Goal: Check status: Check status

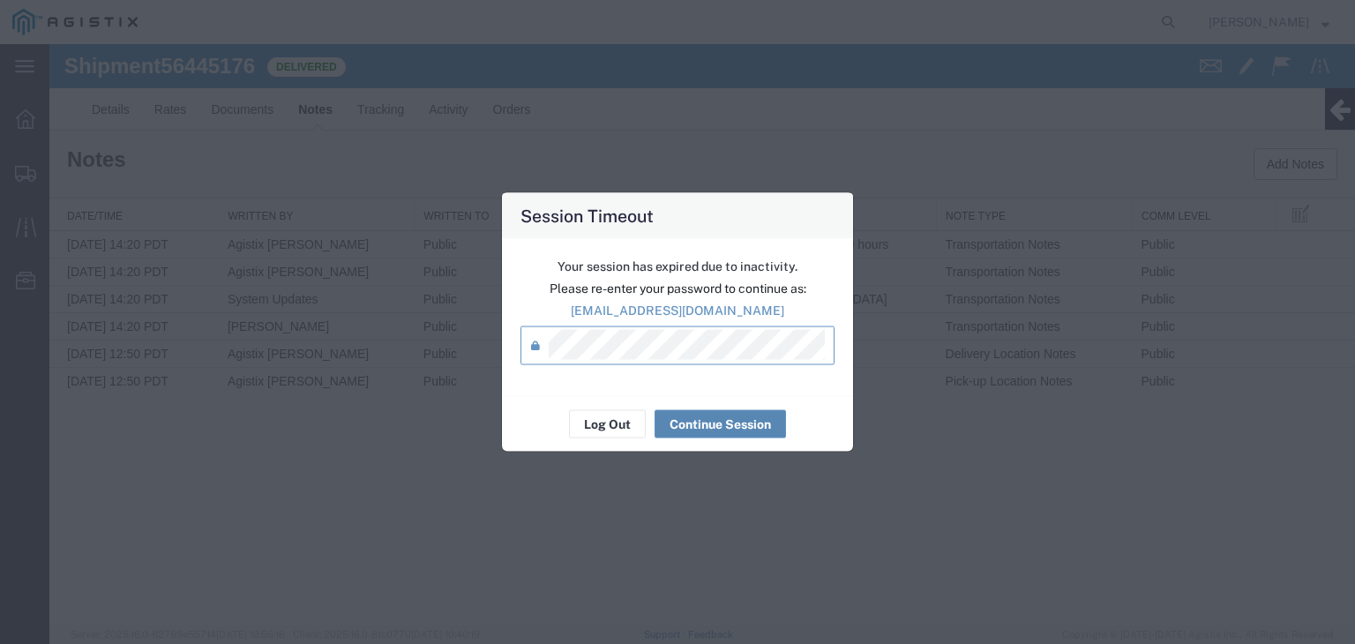
click at [702, 419] on button "Continue Session" at bounding box center [719, 424] width 131 height 28
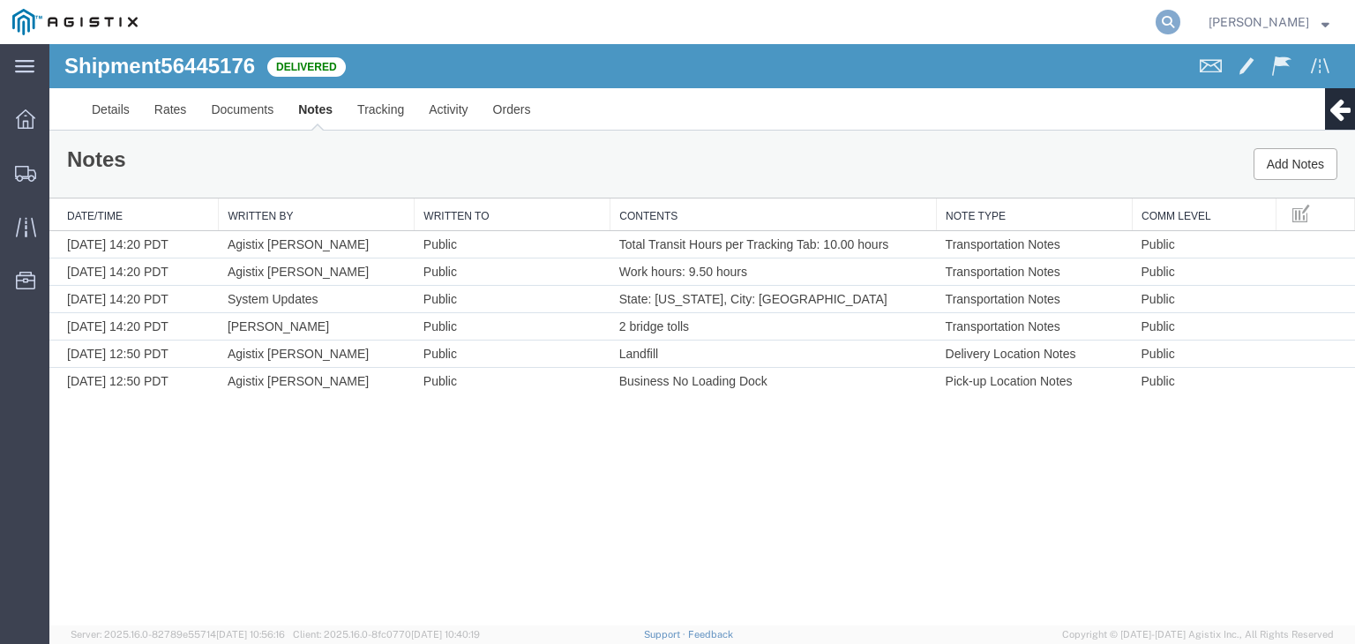
click at [1167, 20] on icon at bounding box center [1167, 22] width 25 height 25
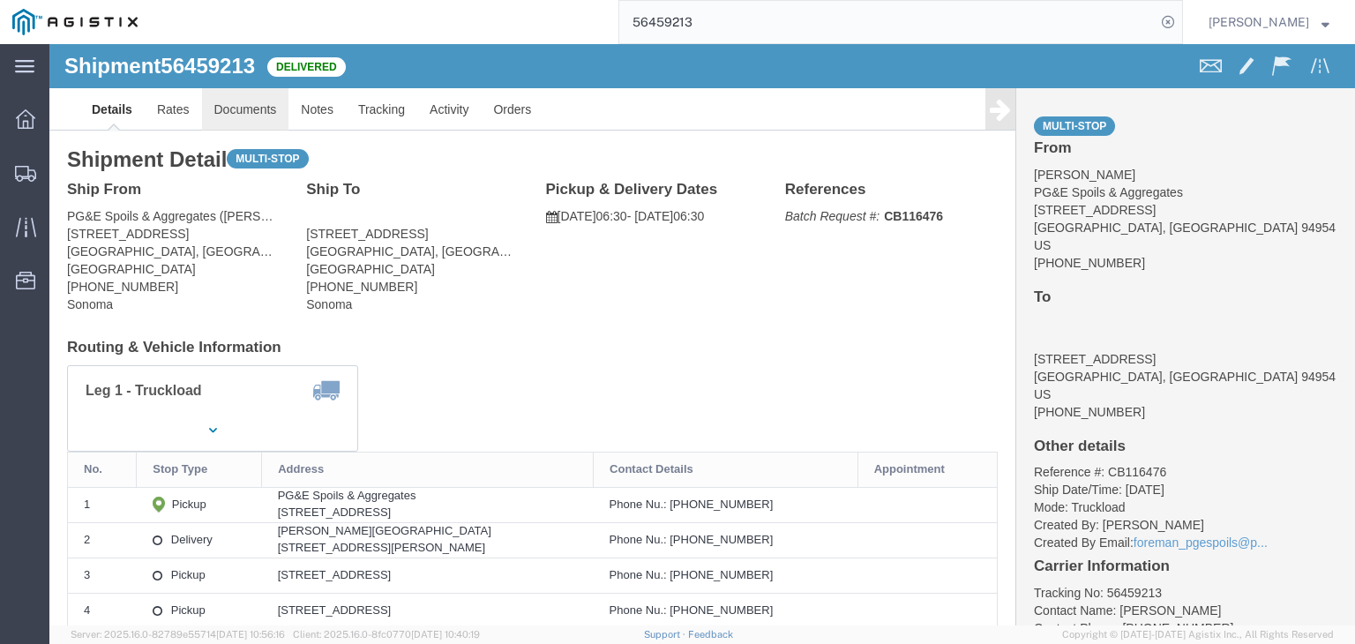
click link "Documents"
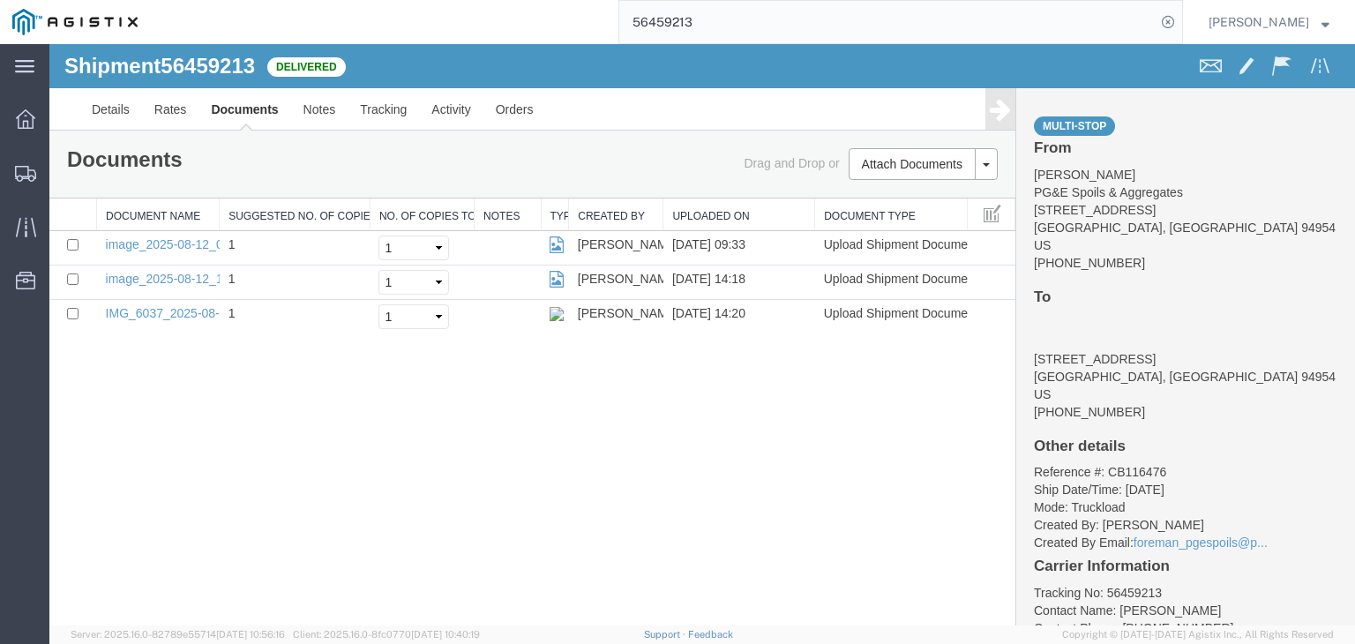
click at [999, 119] on icon at bounding box center [1000, 109] width 21 height 25
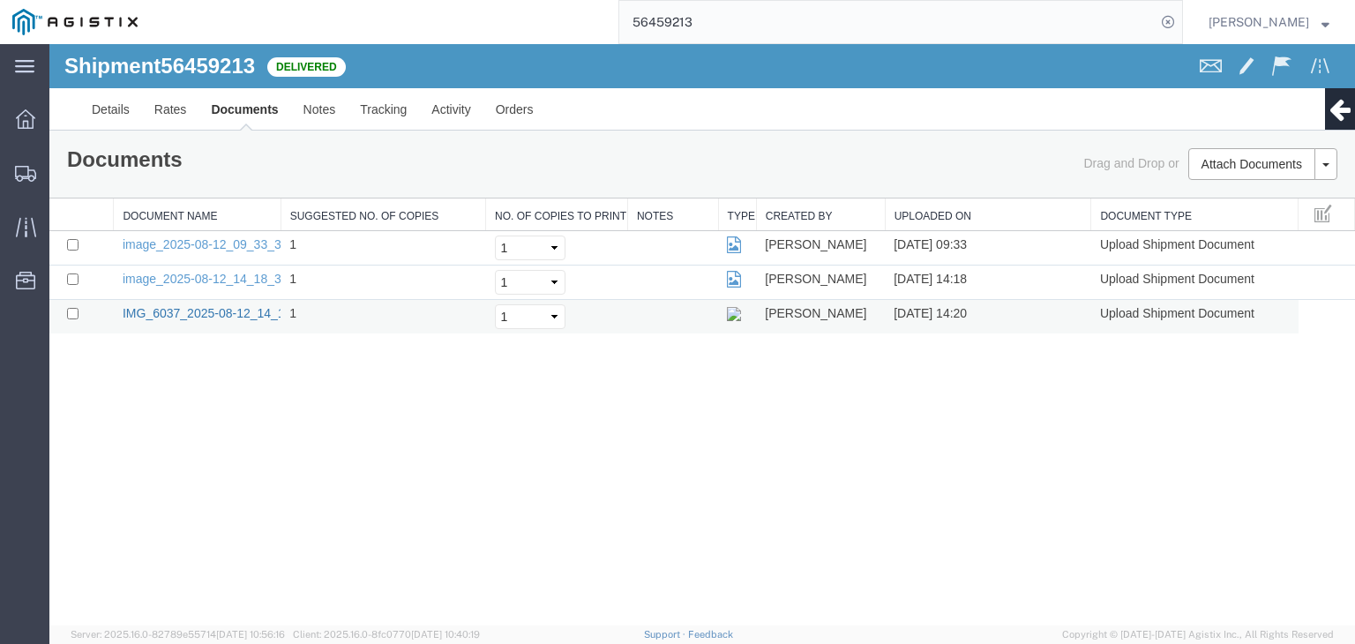
click at [226, 315] on link "IMG_6037_2025-08-12_14_19_48.jpeg" at bounding box center [231, 313] width 216 height 14
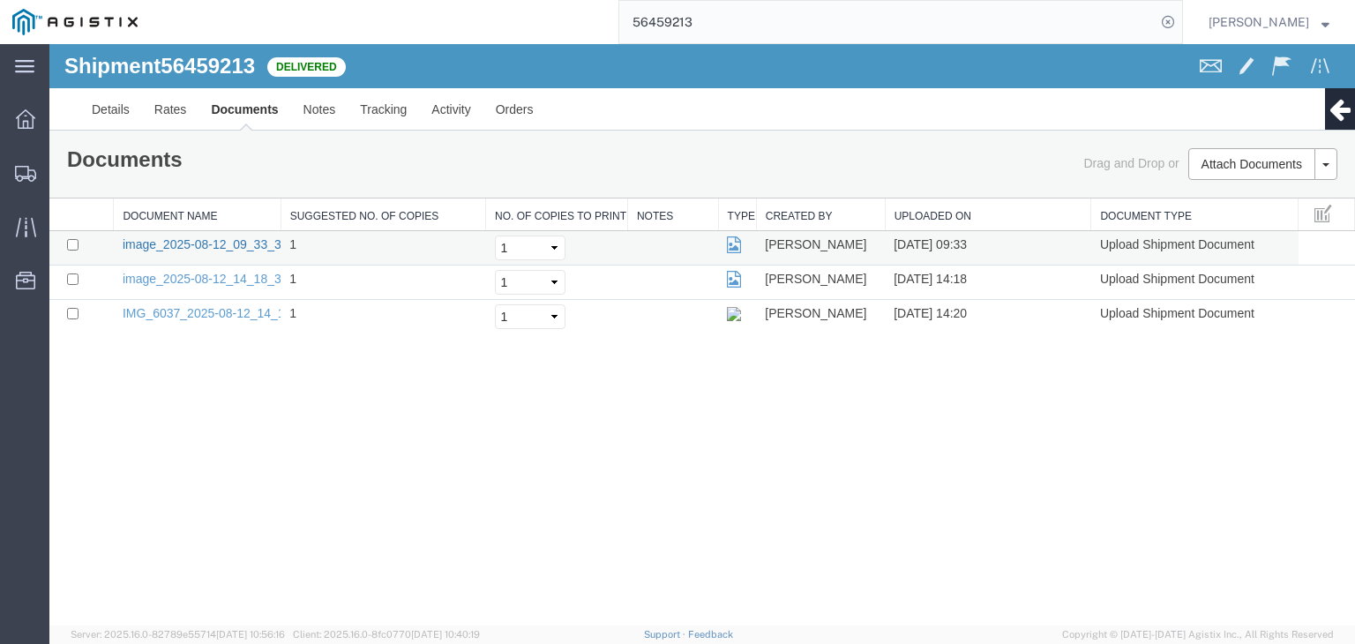
click at [244, 243] on link "image_2025-08-12_09_33_31.jpg" at bounding box center [215, 244] width 185 height 14
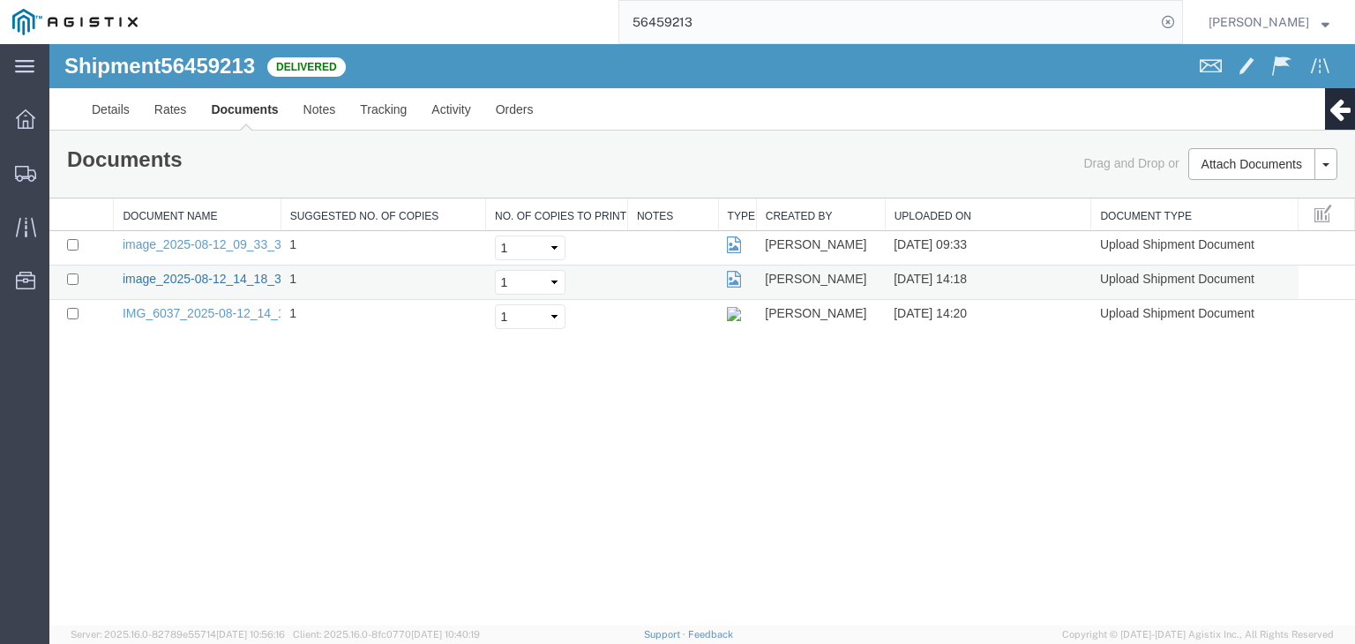
click at [241, 277] on link "image_2025-08-12_14_18_34.jpg" at bounding box center [215, 279] width 185 height 14
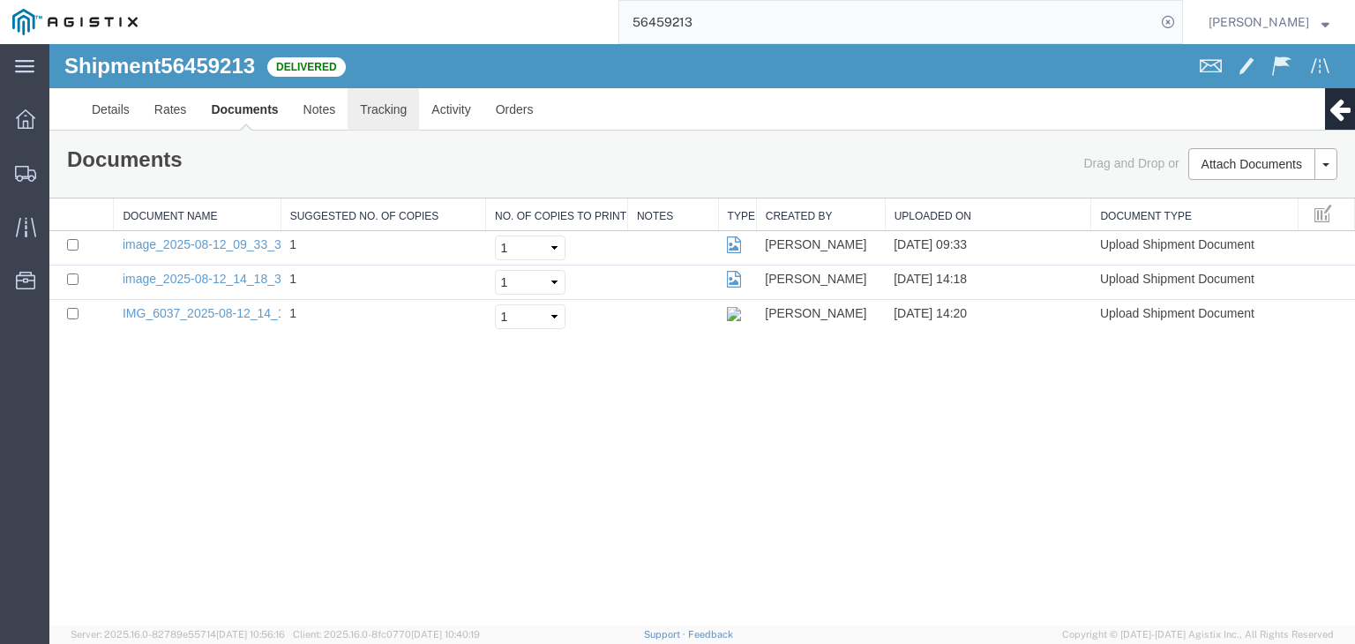
click at [374, 104] on link "Tracking" at bounding box center [383, 109] width 71 height 42
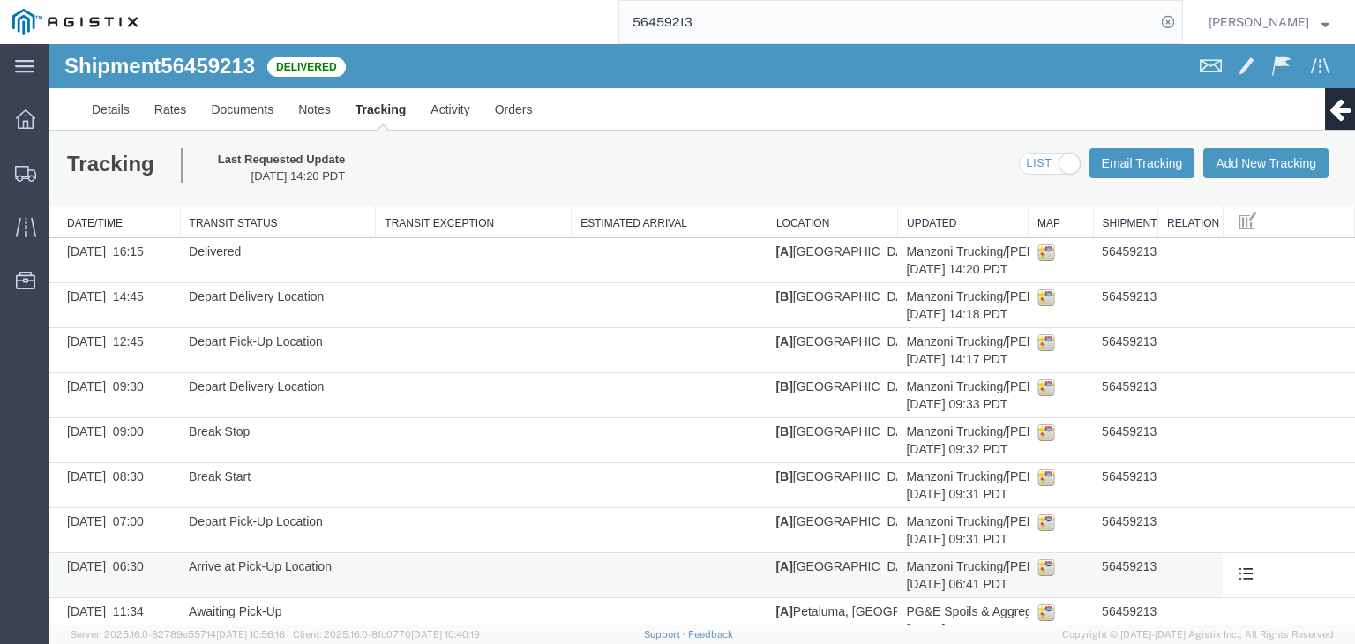
scroll to position [34, 0]
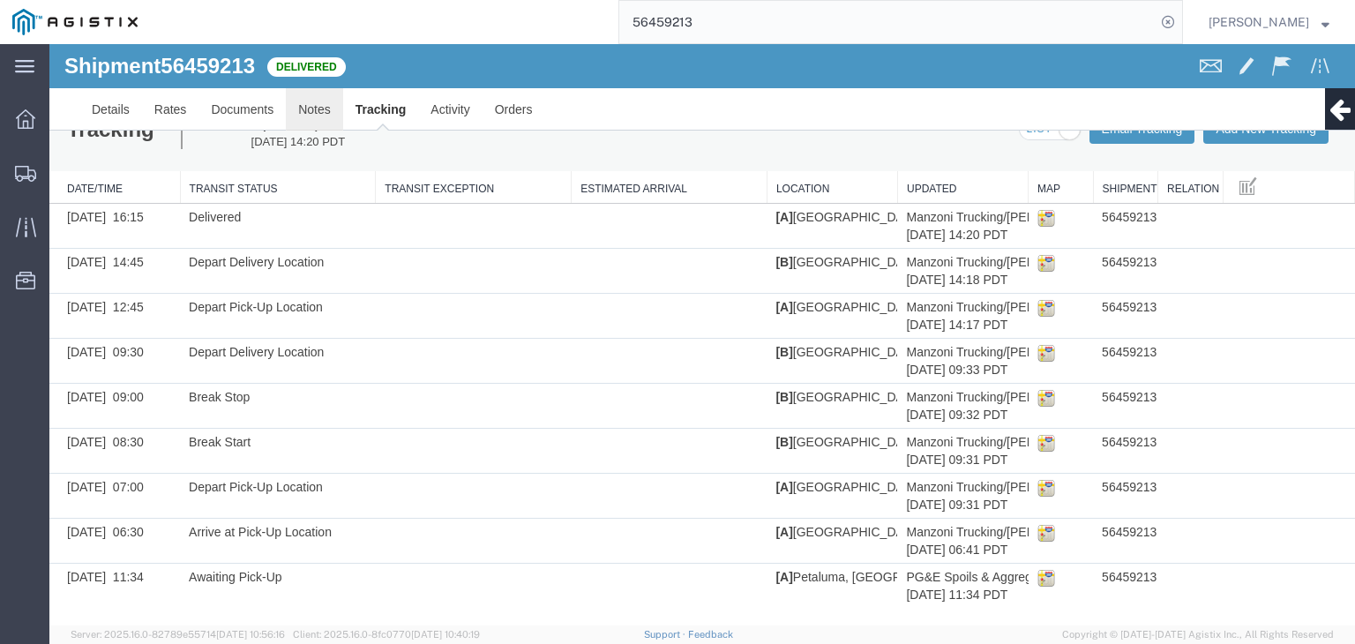
click at [312, 120] on link "Notes" at bounding box center [314, 109] width 57 height 42
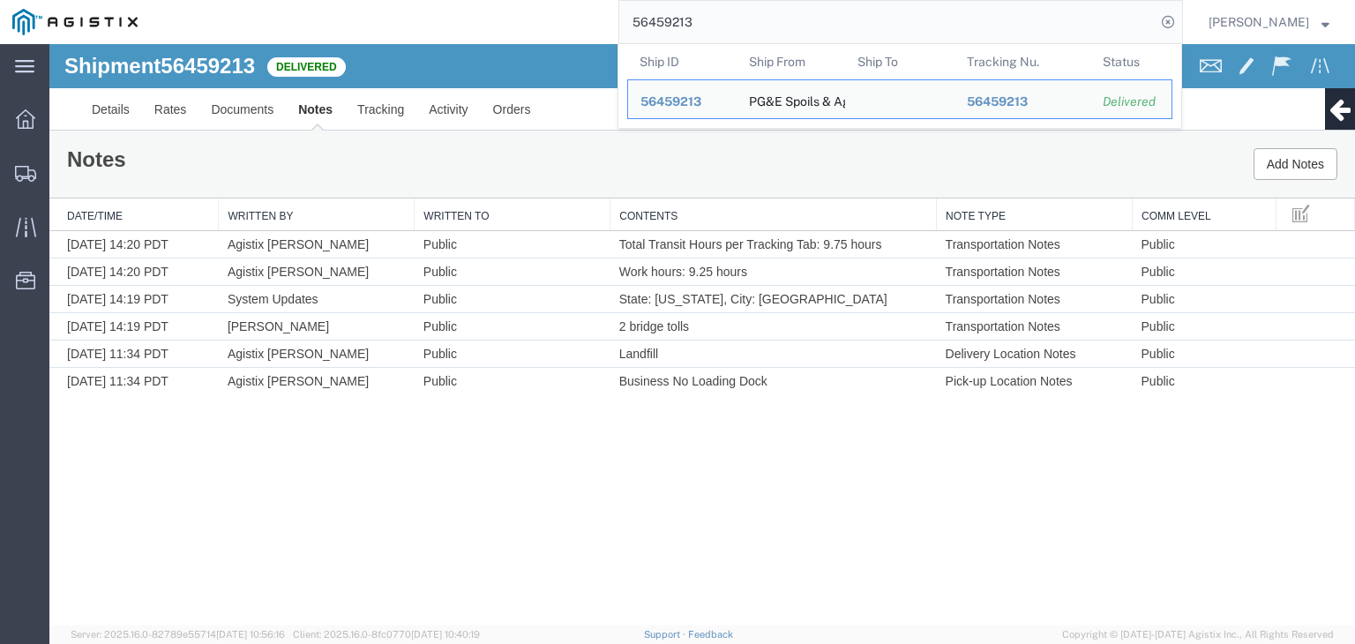
drag, startPoint x: 698, startPoint y: 23, endPoint x: 657, endPoint y: 28, distance: 40.9
click at [657, 28] on input "56459213" at bounding box center [887, 22] width 536 height 42
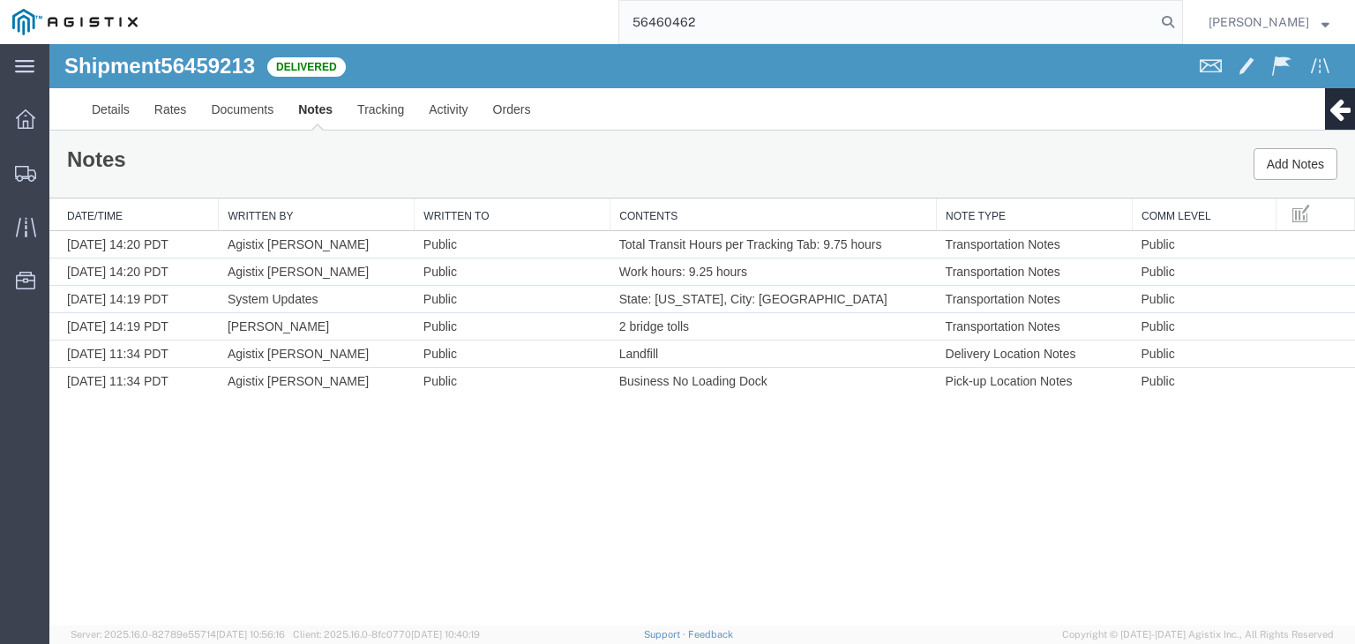
type input "56460462"
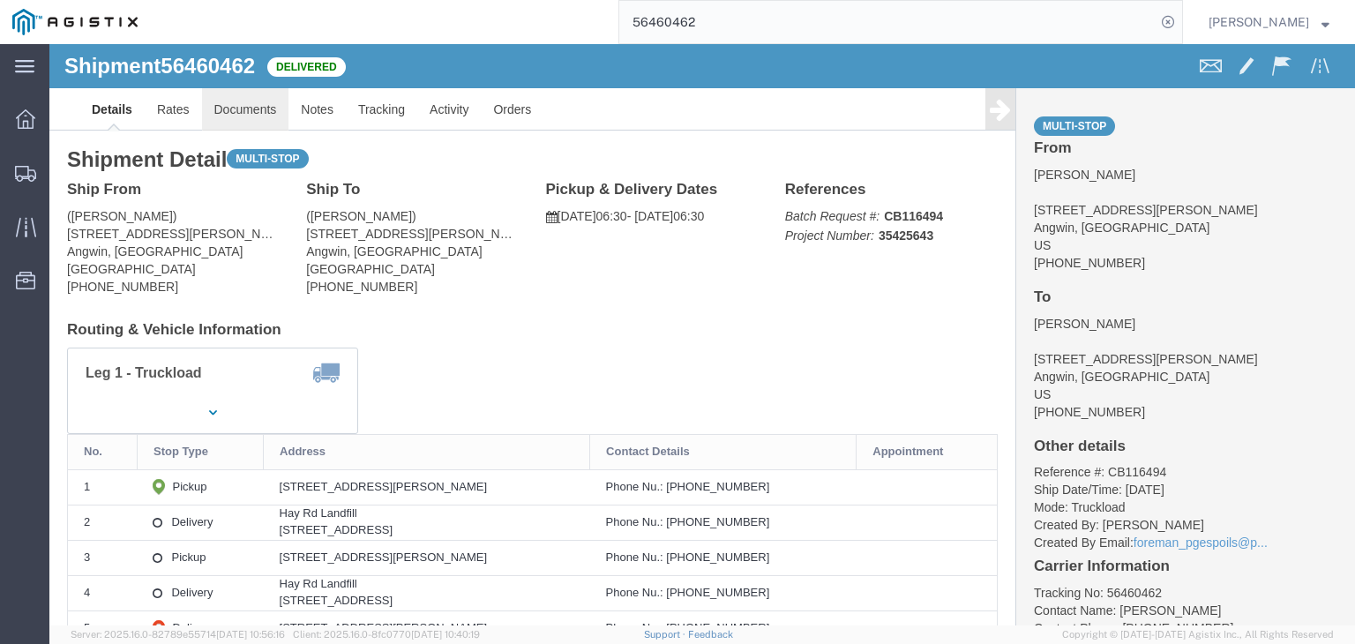
click link "Documents"
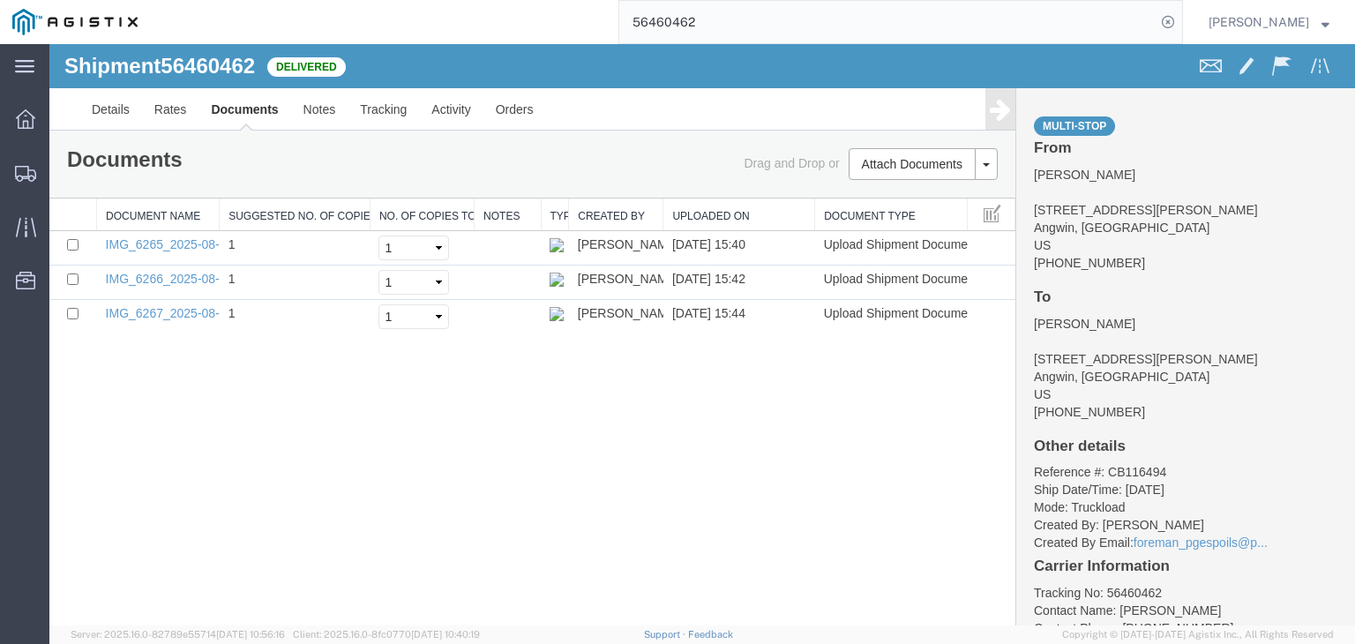
click at [998, 107] on icon at bounding box center [1000, 109] width 21 height 25
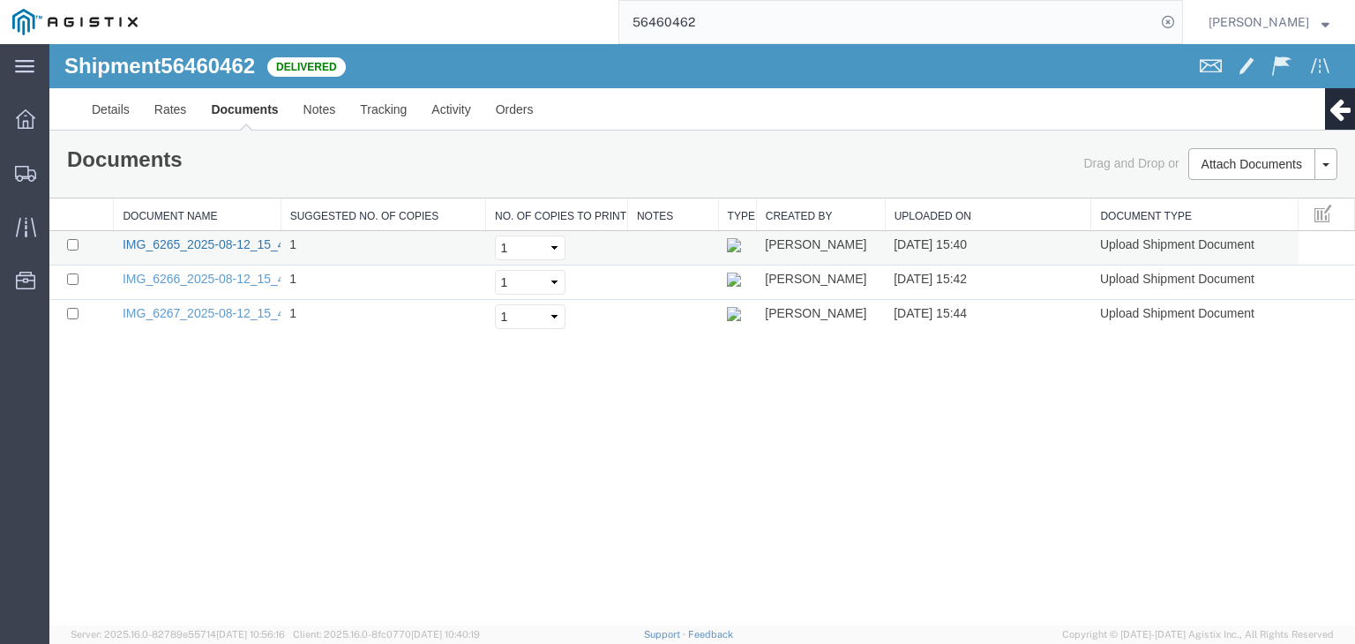
click at [235, 247] on link "IMG_6265_2025-08-12_15_40_45.jpeg" at bounding box center [231, 244] width 216 height 14
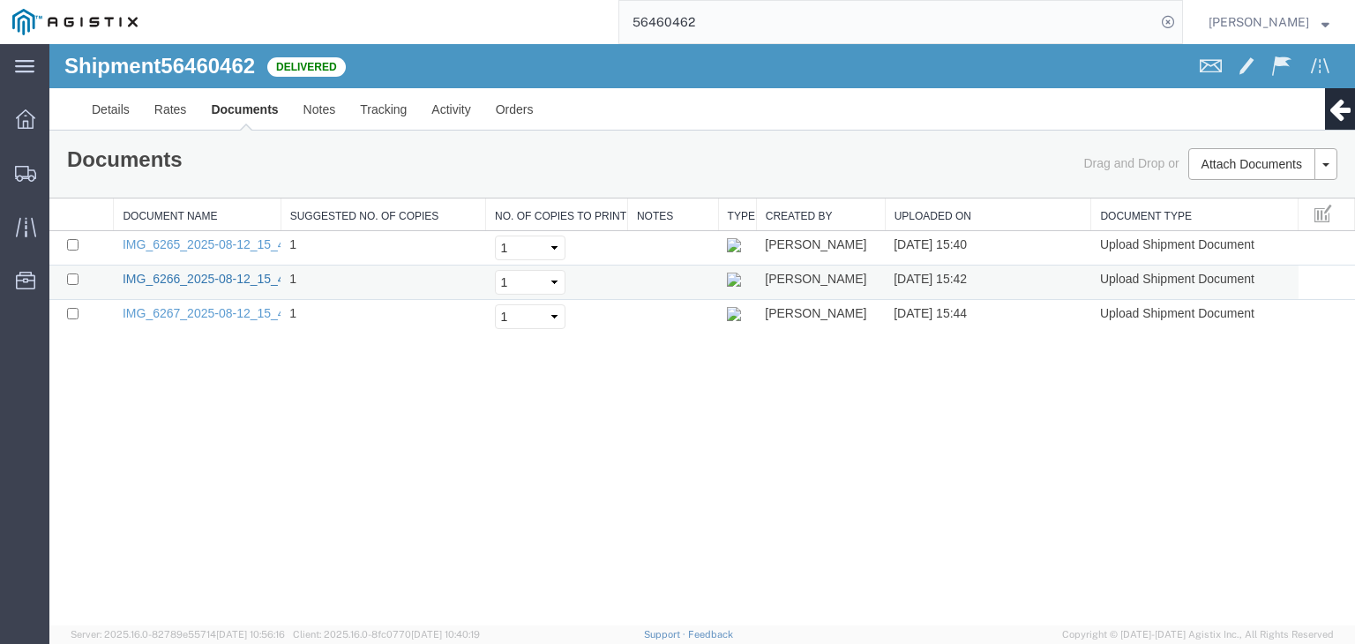
click at [219, 276] on link "IMG_6266_2025-08-12_15_42_29.jpeg" at bounding box center [231, 279] width 216 height 14
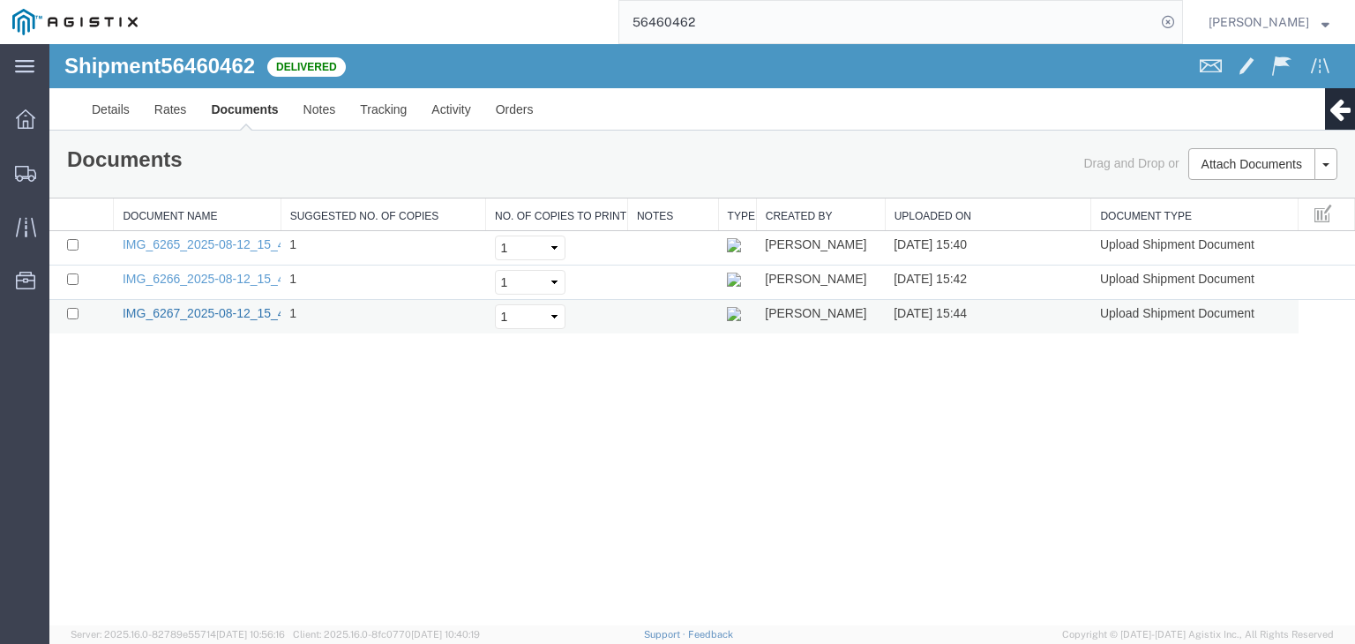
click at [227, 311] on link "IMG_6267_2025-08-12_15_44_49.jpeg" at bounding box center [231, 313] width 216 height 14
click at [382, 112] on link "Tracking" at bounding box center [383, 109] width 71 height 42
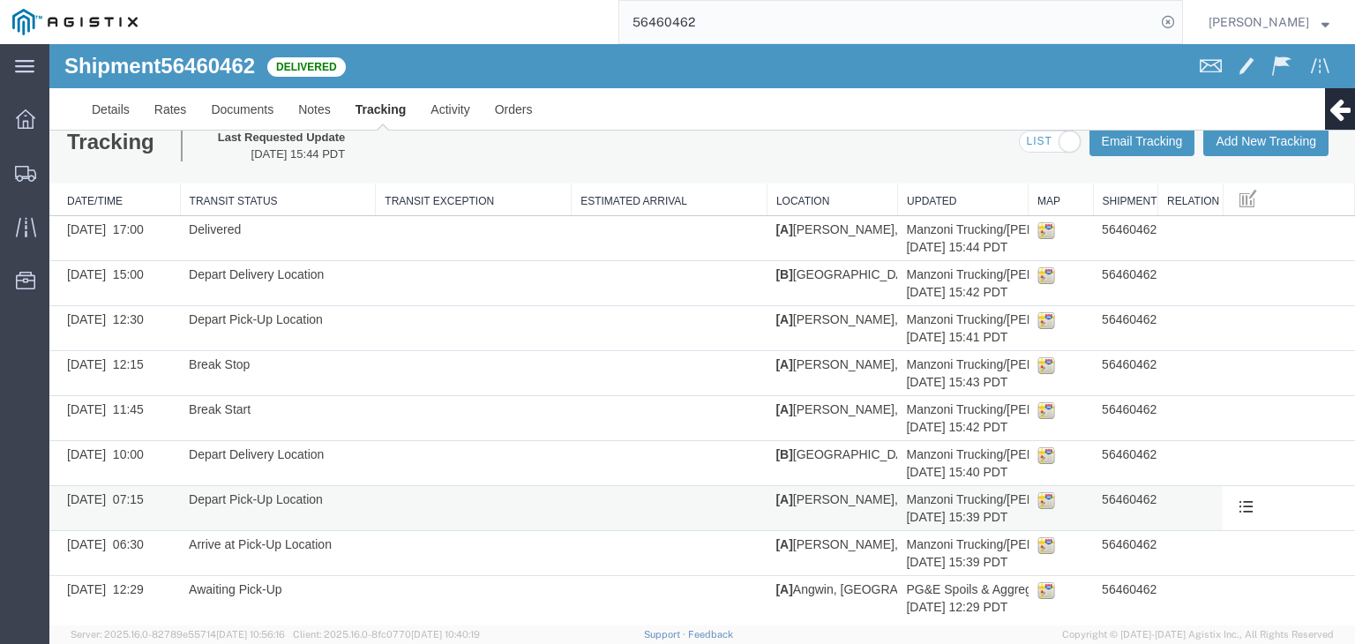
scroll to position [34, 0]
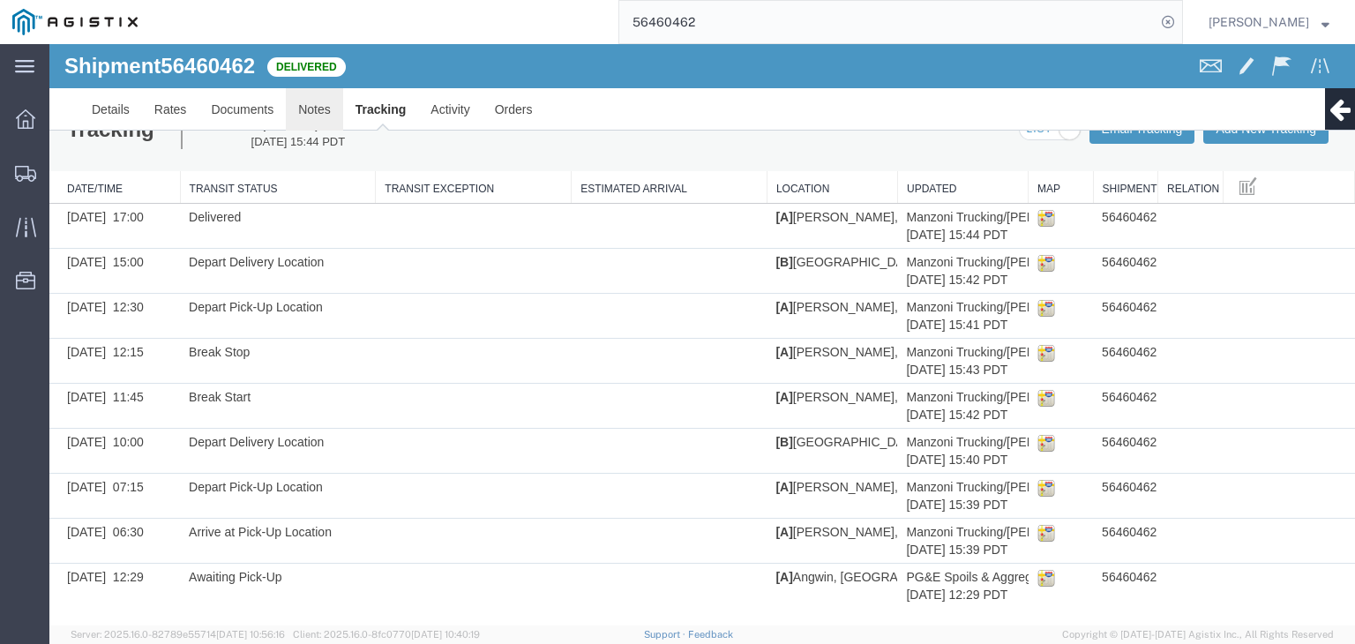
click at [304, 116] on link "Notes" at bounding box center [314, 109] width 57 height 42
